Goal: Task Accomplishment & Management: Manage account settings

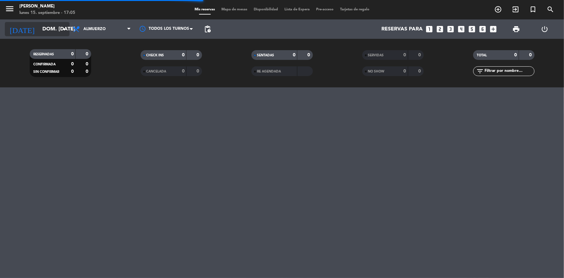
click at [50, 28] on input "dom. [DATE]" at bounding box center [73, 29] width 68 height 13
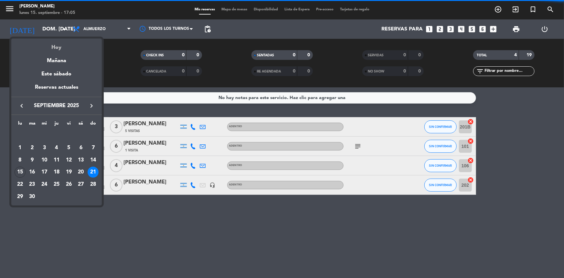
click at [52, 48] on div "Hoy" at bounding box center [56, 44] width 91 height 13
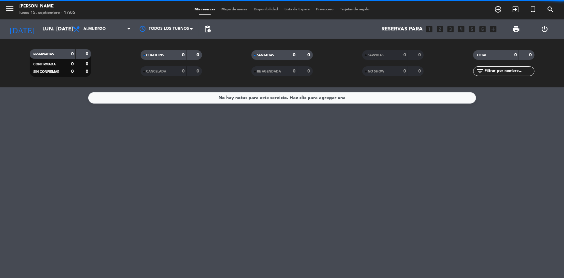
click at [115, 27] on span "Almuerzo" at bounding box center [102, 29] width 65 height 14
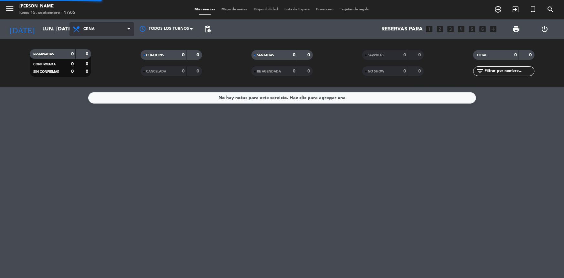
click at [99, 70] on div "menu Madre [PERSON_NAME] lunes 15. septiembre - 17:05 Mis reservas Mapa de mesa…" at bounding box center [282, 43] width 564 height 87
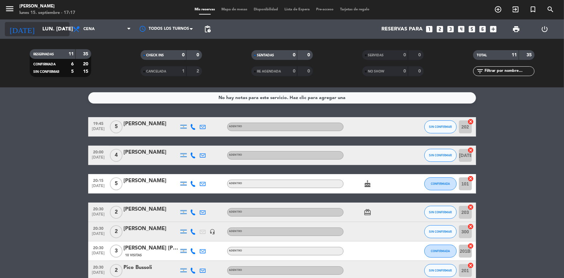
click at [53, 24] on input "lun. [DATE]" at bounding box center [73, 29] width 68 height 13
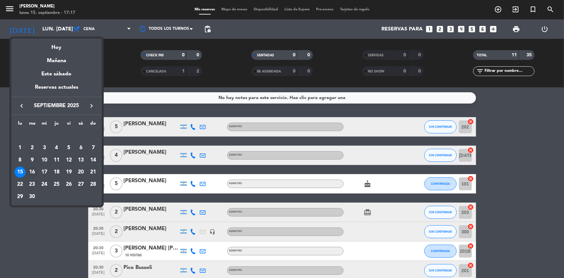
click at [30, 174] on div "16" at bounding box center [32, 171] width 11 height 11
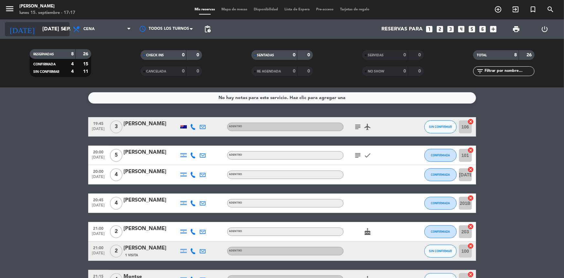
click at [46, 24] on input "[DATE] sep." at bounding box center [73, 29] width 68 height 13
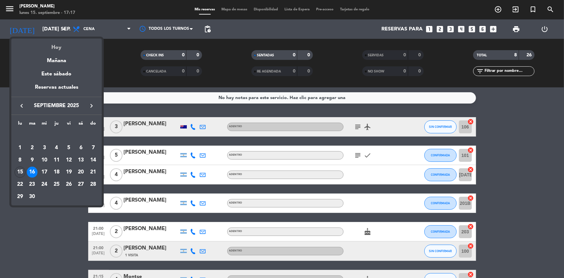
click at [50, 43] on div "Hoy" at bounding box center [56, 44] width 91 height 13
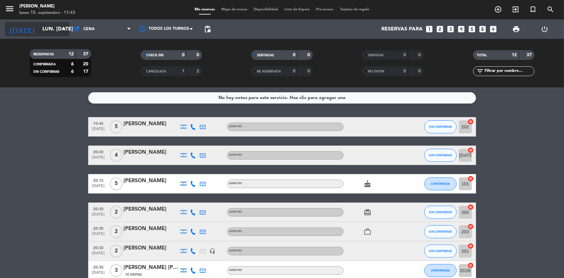
click at [39, 33] on input "lun. [DATE]" at bounding box center [73, 29] width 68 height 13
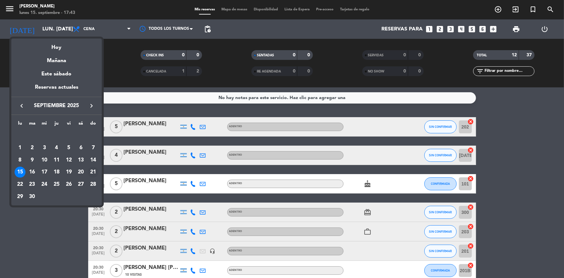
click at [95, 171] on div "21" at bounding box center [93, 171] width 11 height 11
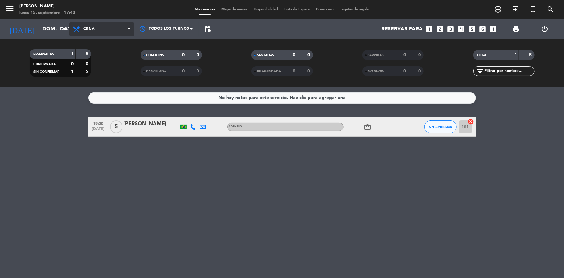
click at [104, 33] on span "Cena" at bounding box center [102, 29] width 65 height 14
click at [107, 58] on div "menu Madre [PERSON_NAME] lunes 15. septiembre - 17:43 Mis reservas Mapa de mesa…" at bounding box center [282, 43] width 564 height 87
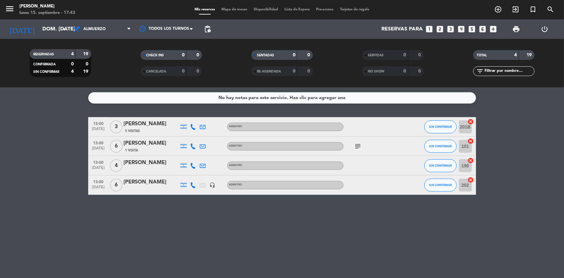
click at [168, 182] on div "[PERSON_NAME]" at bounding box center [151, 182] width 55 height 8
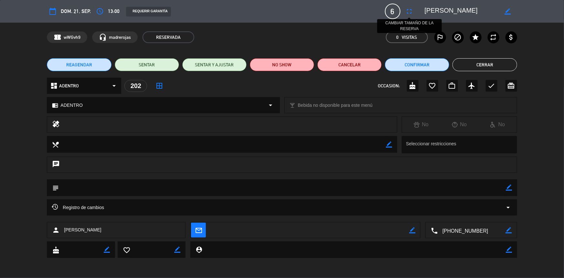
drag, startPoint x: 409, startPoint y: 13, endPoint x: 409, endPoint y: 18, distance: 5.2
click at [409, 14] on icon "fullscreen" at bounding box center [410, 11] width 8 height 8
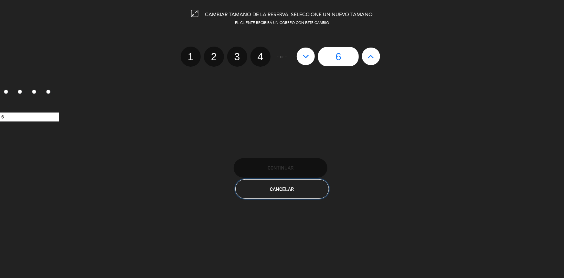
click at [292, 190] on span "Cancelar" at bounding box center [282, 188] width 24 height 5
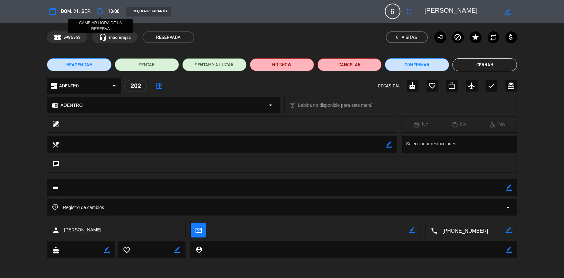
click at [96, 13] on icon "access_time" at bounding box center [100, 11] width 8 height 8
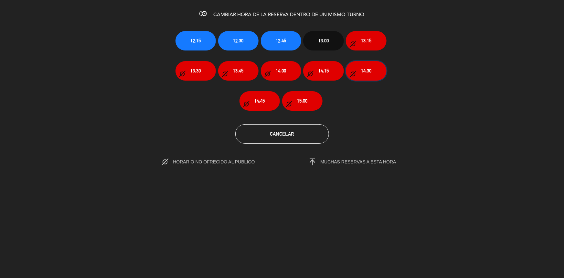
click at [357, 76] on button "14:30" at bounding box center [366, 70] width 40 height 19
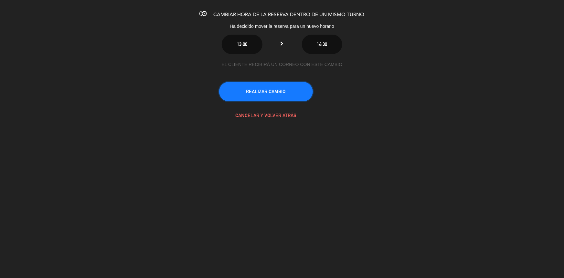
click at [267, 100] on button "REALIZAR CAMBIO" at bounding box center [266, 91] width 94 height 19
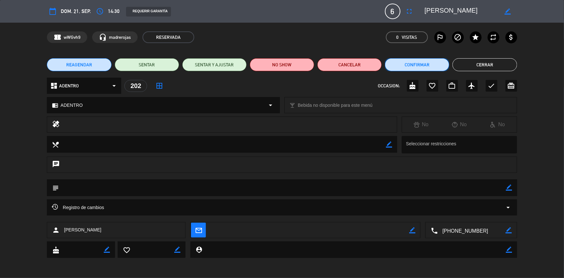
click at [420, 67] on button "Confirmar" at bounding box center [417, 64] width 64 height 13
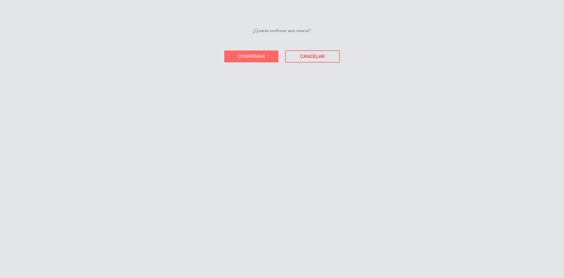
drag, startPoint x: 252, startPoint y: 55, endPoint x: 229, endPoint y: 42, distance: 26.8
click at [252, 56] on span "Confirmar" at bounding box center [251, 56] width 27 height 5
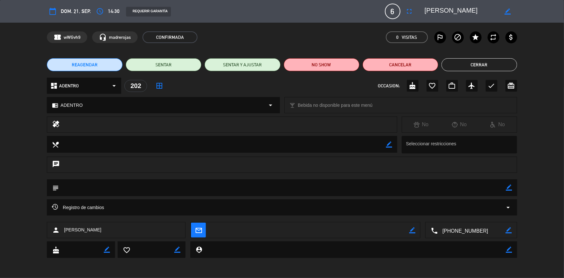
drag, startPoint x: 488, startPoint y: 64, endPoint x: 372, endPoint y: 46, distance: 117.1
click at [486, 63] on button "Cerrar" at bounding box center [480, 64] width 76 height 13
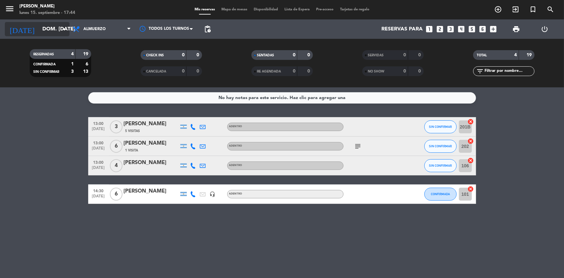
click at [51, 35] on div "[DATE] dom. [DATE] arrow_drop_down" at bounding box center [37, 29] width 65 height 14
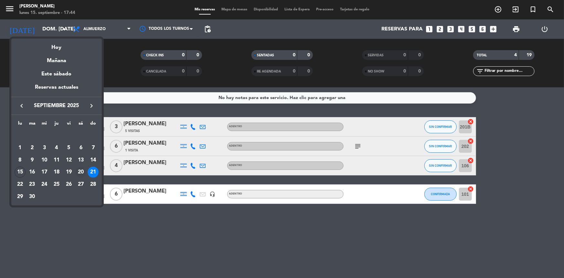
click at [78, 175] on div "20" at bounding box center [80, 171] width 11 height 11
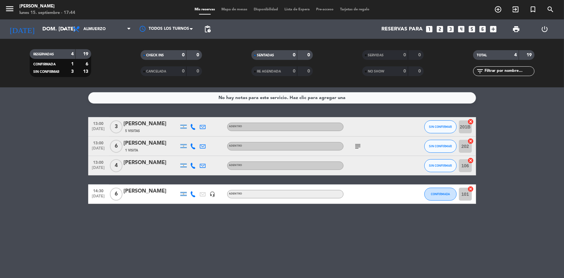
type input "sáb. [DATE]"
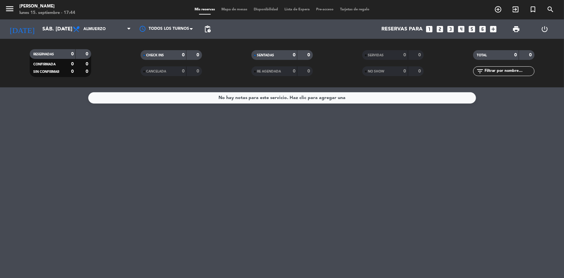
click at [94, 17] on div "menu Madre [PERSON_NAME] lunes 15. septiembre - 17:44" at bounding box center [70, 9] width 141 height 15
click at [100, 29] on span "Almuerzo" at bounding box center [94, 29] width 22 height 5
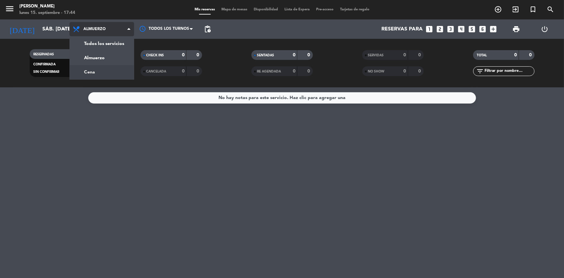
click at [103, 74] on div "menu Madre [PERSON_NAME] lunes 15. septiembre - 17:44 Mis reservas Mapa de mesa…" at bounding box center [282, 43] width 564 height 87
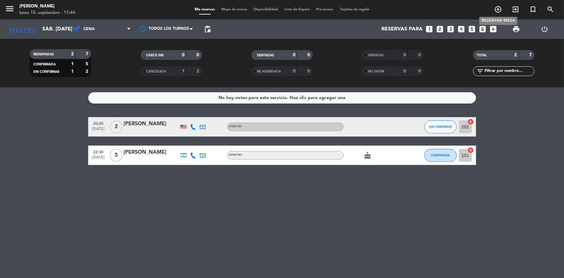
click at [501, 10] on icon "add_circle_outline" at bounding box center [498, 9] width 8 height 8
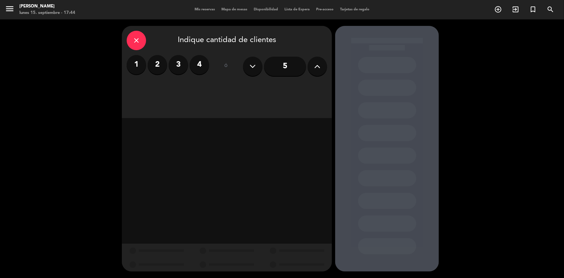
click at [155, 68] on label "2" at bounding box center [157, 64] width 19 height 19
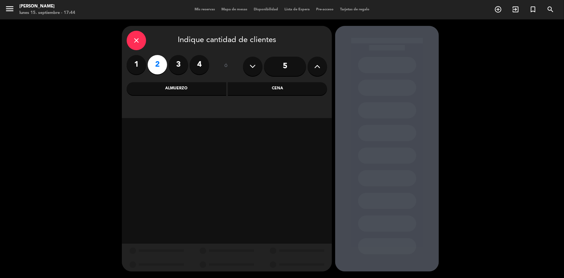
click at [278, 94] on div "Cena" at bounding box center [278, 88] width 100 height 13
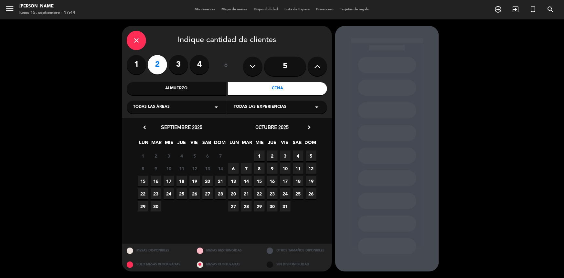
click at [208, 183] on span "20" at bounding box center [207, 181] width 11 height 11
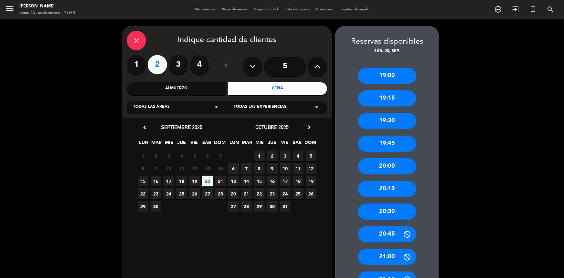
click at [391, 208] on div "20:30" at bounding box center [387, 211] width 58 height 16
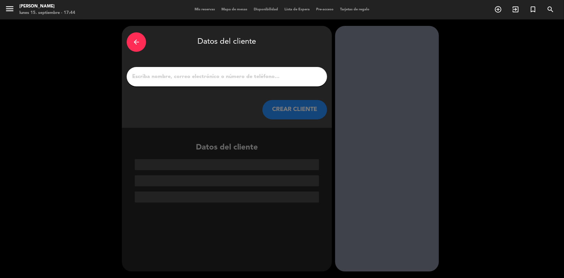
click at [217, 77] on input "1" at bounding box center [227, 76] width 191 height 9
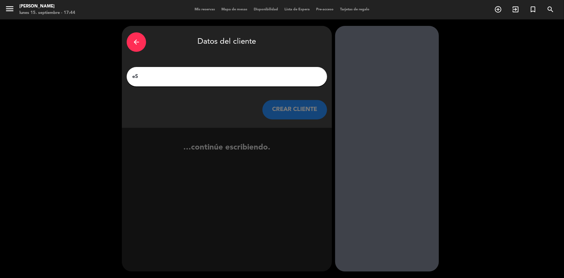
type input "e"
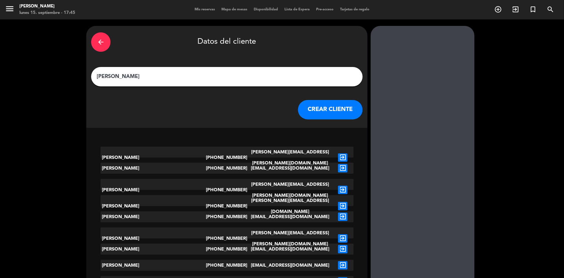
type input "[PERSON_NAME]"
click at [299, 114] on button "CREAR CLIENTE" at bounding box center [330, 109] width 65 height 19
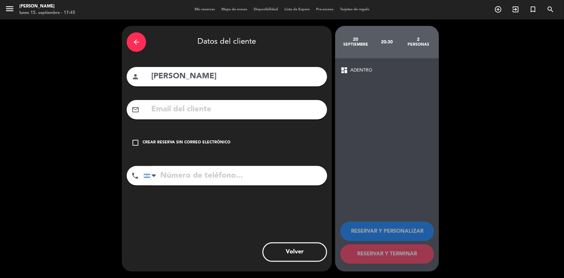
click at [136, 142] on icon "check_box_outline_blank" at bounding box center [136, 143] width 8 height 8
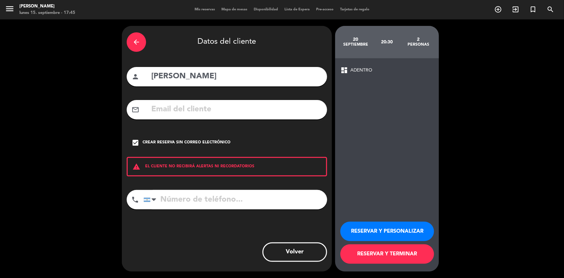
paste input "54 9 3413 12-6926"
type input "54 9 3413 12-6926"
click at [378, 230] on button "RESERVAR Y PERSONALIZAR" at bounding box center [387, 230] width 94 height 19
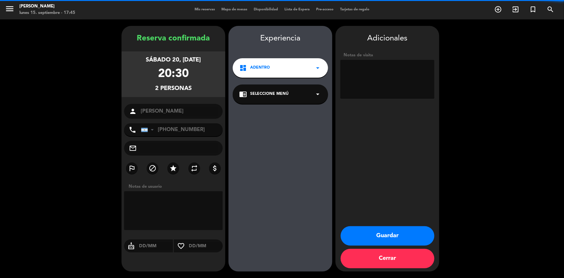
click at [283, 93] on span "Seleccione Menú" at bounding box center [269, 94] width 38 height 6
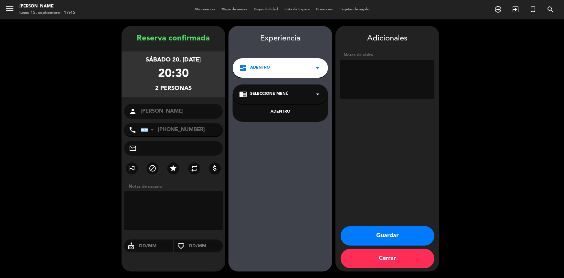
click at [276, 112] on div "ADENTRO" at bounding box center [280, 112] width 82 height 6
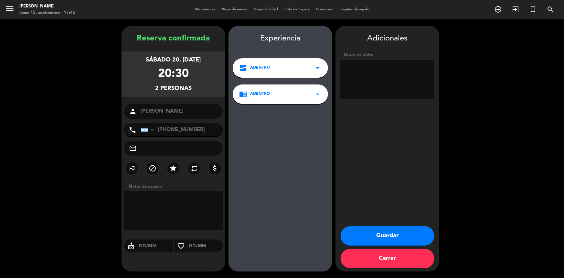
click at [382, 235] on button "Guardar" at bounding box center [388, 235] width 94 height 19
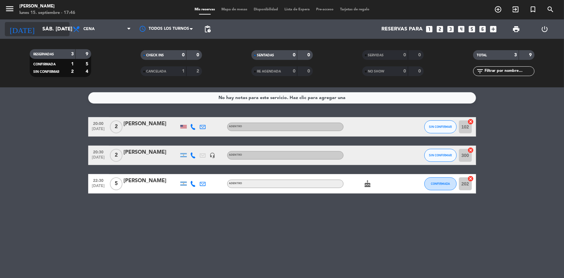
click at [39, 32] on input "sáb. [DATE]" at bounding box center [73, 29] width 68 height 13
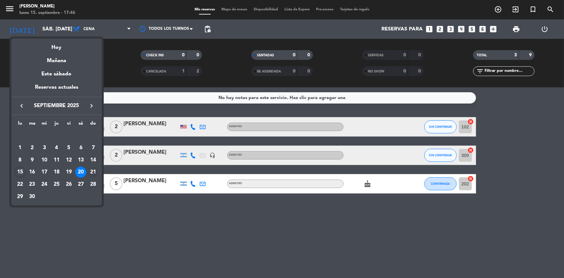
drag, startPoint x: 96, startPoint y: 180, endPoint x: 93, endPoint y: 171, distance: 9.5
click at [94, 175] on tbody "[DATE] 2 3 4 5 6 7 8 9 10 11 12 13 14 15 16 17 18 19 20 21 22 23 24 25 26 27 28…" at bounding box center [56, 165] width 85 height 73
click at [92, 171] on div "21" at bounding box center [93, 171] width 11 height 11
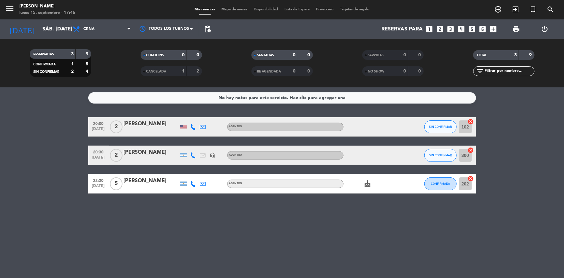
type input "dom. [DATE]"
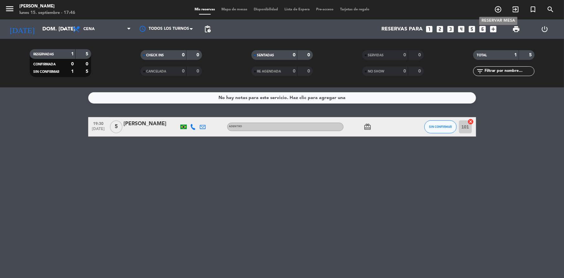
click at [490, 8] on span "add_circle_outline" at bounding box center [497, 9] width 17 height 11
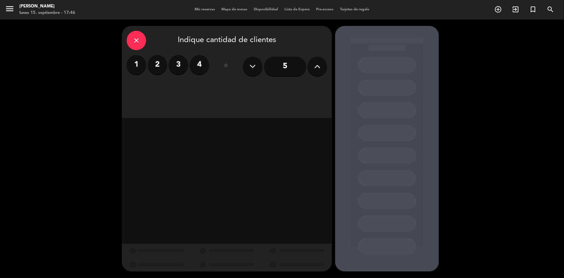
click at [321, 67] on button at bounding box center [317, 66] width 19 height 19
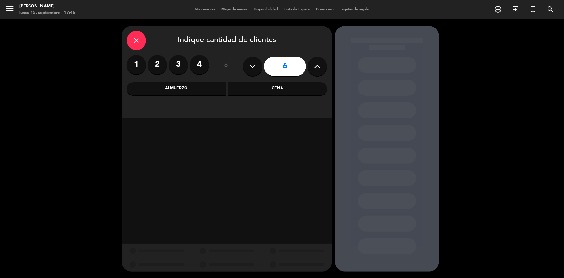
click at [321, 67] on button at bounding box center [317, 66] width 19 height 19
type input "8"
click at [303, 82] on div "Cena" at bounding box center [278, 88] width 100 height 13
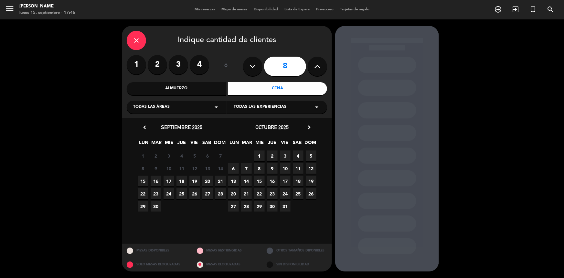
click at [223, 181] on span "21" at bounding box center [220, 181] width 11 height 11
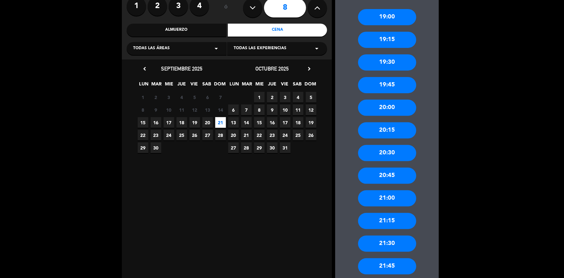
scroll to position [88, 0]
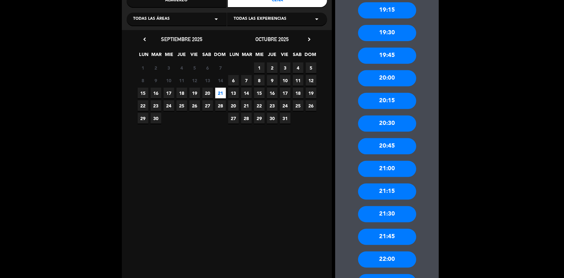
click at [394, 258] on div "22:00" at bounding box center [387, 259] width 58 height 16
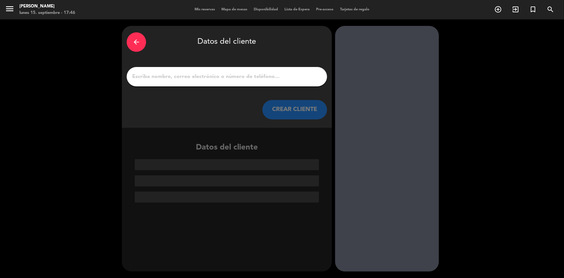
scroll to position [0, 0]
paste input "[PERSON_NAME]"
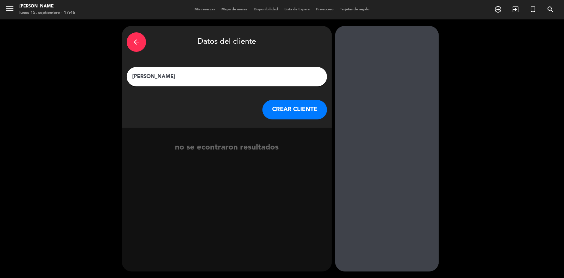
type input "[PERSON_NAME]"
click at [285, 110] on button "CREAR CLIENTE" at bounding box center [294, 109] width 65 height 19
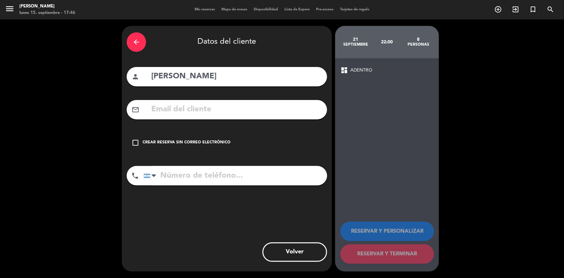
click at [132, 140] on icon "check_box_outline_blank" at bounding box center [136, 143] width 8 height 8
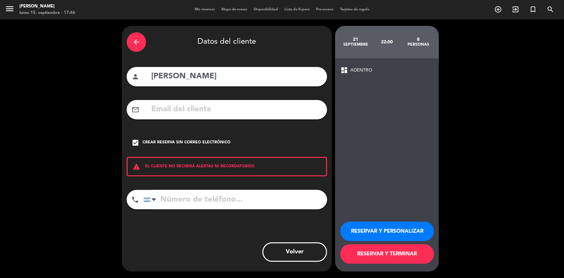
click at [369, 228] on button "RESERVAR Y PERSONALIZAR" at bounding box center [387, 230] width 94 height 19
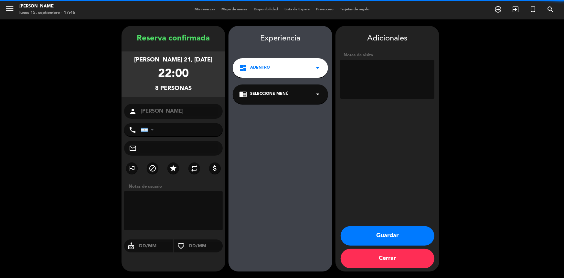
click at [371, 230] on button "Guardar" at bounding box center [388, 235] width 94 height 19
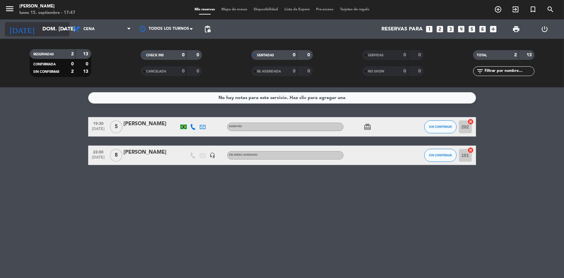
click at [39, 29] on input "dom. [DATE]" at bounding box center [73, 29] width 68 height 13
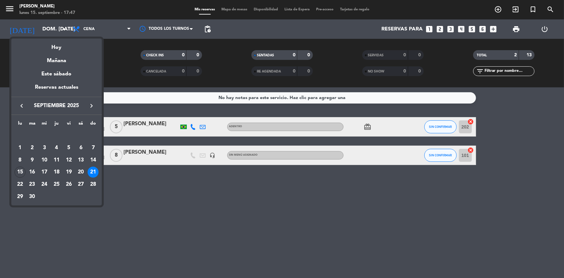
click at [18, 173] on div "15" at bounding box center [20, 171] width 11 height 11
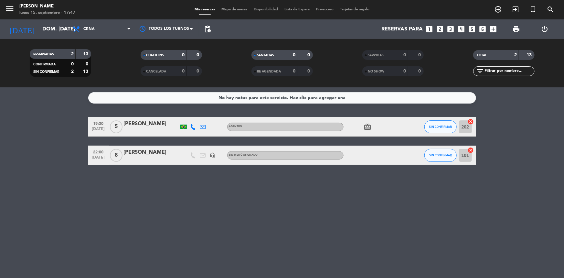
type input "lun. [DATE]"
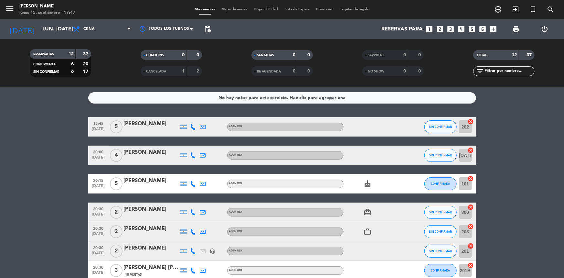
click at [196, 127] on icon at bounding box center [193, 127] width 6 height 6
click at [188, 117] on span "Copiar" at bounding box center [189, 115] width 14 height 7
click at [195, 156] on icon at bounding box center [193, 155] width 6 height 6
click at [188, 147] on span "Copiar" at bounding box center [189, 144] width 14 height 7
click at [191, 182] on icon at bounding box center [193, 184] width 6 height 6
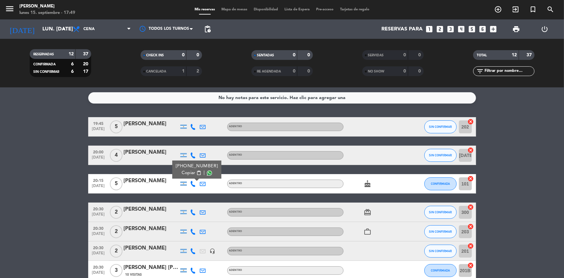
click at [184, 172] on span "Copiar" at bounding box center [189, 172] width 14 height 7
click at [191, 127] on icon at bounding box center [193, 127] width 6 height 6
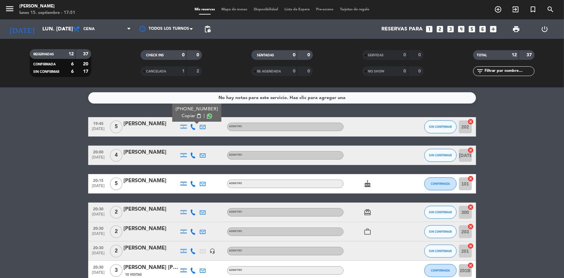
click at [196, 115] on span "content_paste" at bounding box center [198, 115] width 5 height 5
click at [433, 126] on span "SIN CONFIRMAR" at bounding box center [440, 127] width 23 height 4
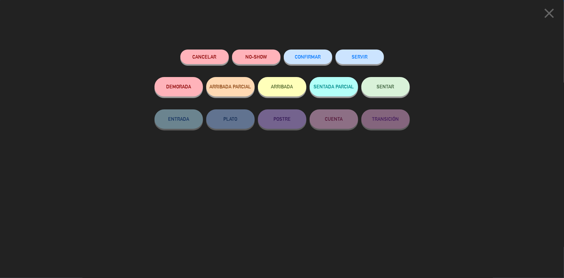
click at [318, 59] on span "CONFIRMAR" at bounding box center [308, 56] width 26 height 5
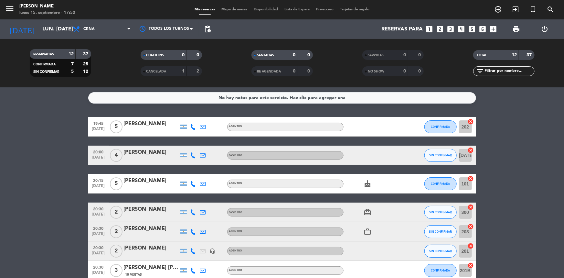
click at [99, 123] on span "19:45" at bounding box center [99, 122] width 16 height 7
click at [101, 128] on span "[DATE]" at bounding box center [99, 130] width 16 height 7
click at [251, 127] on div "ADENTRO" at bounding box center [285, 127] width 116 height 8
click at [435, 123] on button "CONFIRMADA" at bounding box center [440, 126] width 32 height 13
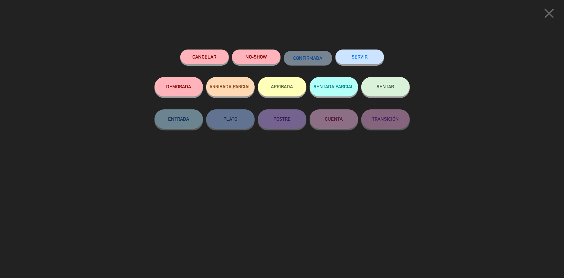
click at [185, 85] on button "DEMORADA" at bounding box center [179, 86] width 48 height 19
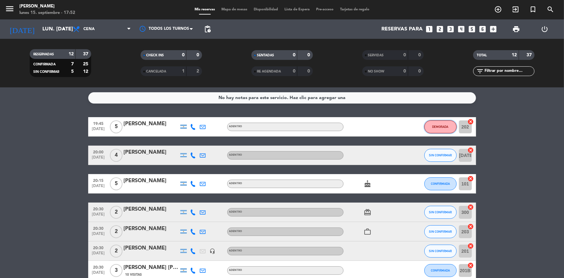
click at [441, 128] on span "DEMORADA" at bounding box center [441, 127] width 16 height 4
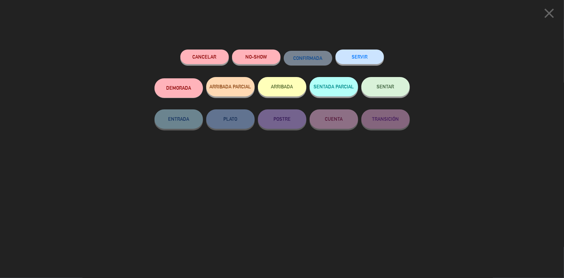
click at [187, 88] on button "DEMORADA" at bounding box center [179, 87] width 48 height 19
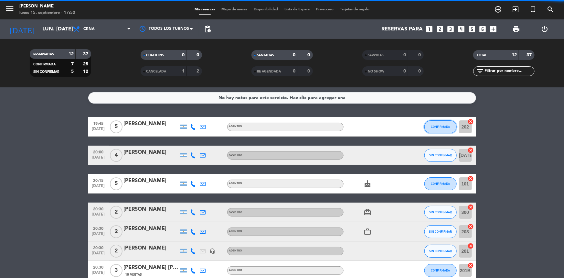
click at [446, 124] on button "CONFIRMADA" at bounding box center [440, 126] width 32 height 13
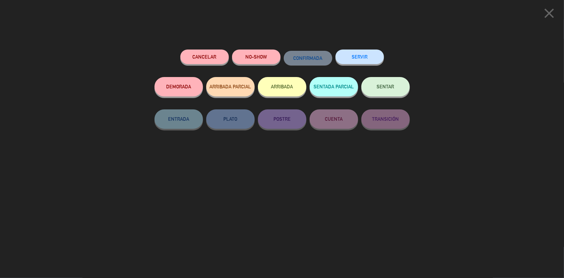
click at [551, 14] on icon "close" at bounding box center [549, 13] width 16 height 16
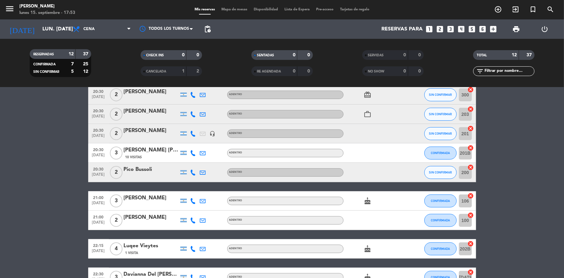
scroll to position [88, 0]
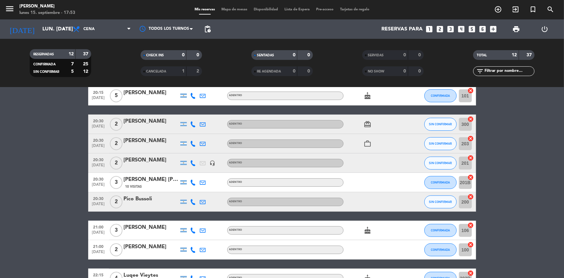
click at [193, 123] on icon at bounding box center [193, 124] width 6 height 6
click at [196, 112] on span "content_paste" at bounding box center [198, 113] width 5 height 5
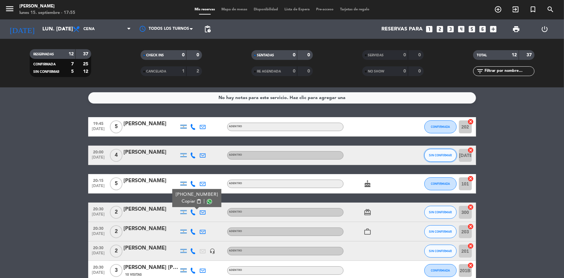
click at [446, 157] on button "SIN CONFIRMAR" at bounding box center [440, 155] width 32 height 13
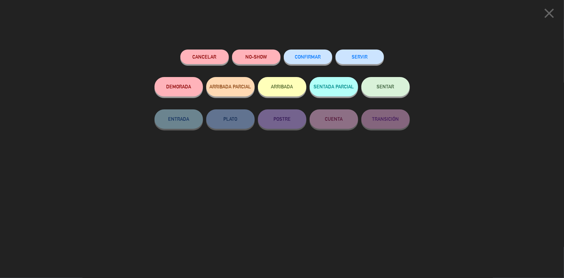
click at [295, 60] on button "CONFIRMAR" at bounding box center [308, 56] width 48 height 15
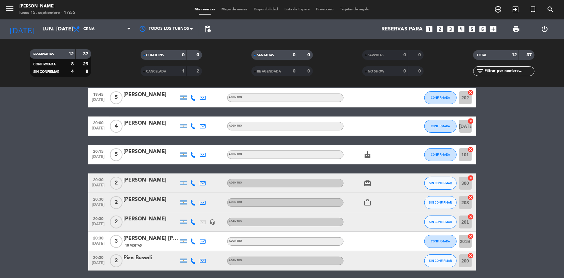
scroll to position [59, 0]
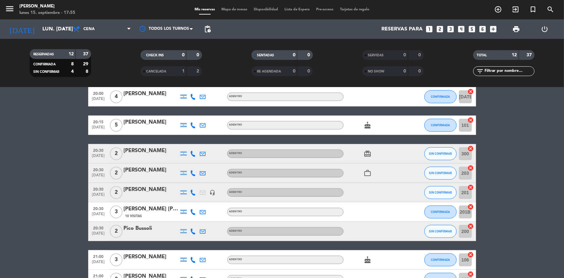
click at [193, 172] on icon at bounding box center [193, 173] width 6 height 6
click at [196, 162] on span "content_paste" at bounding box center [198, 162] width 5 height 5
click at [137, 159] on div at bounding box center [151, 157] width 55 height 5
